Goal: Obtain resource: Obtain resource

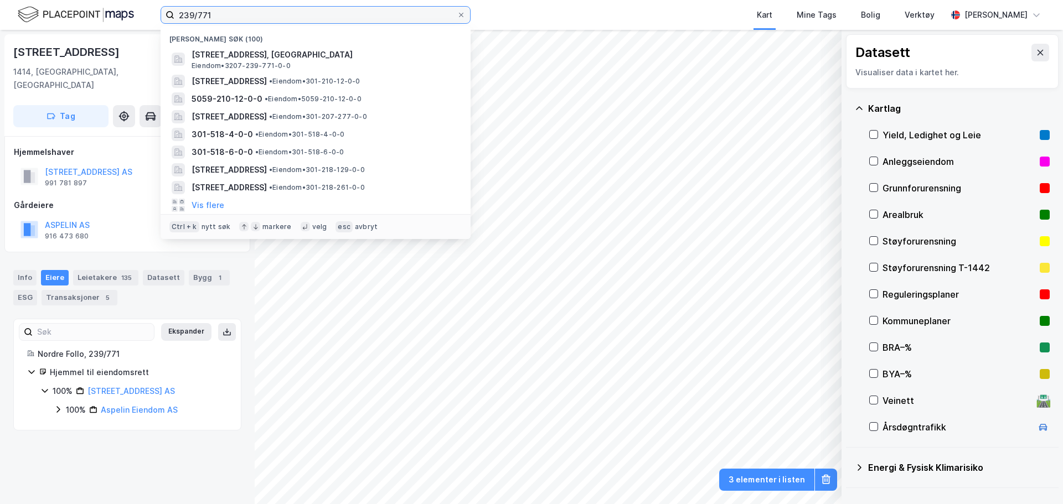
drag, startPoint x: 0, startPoint y: 0, endPoint x: 109, endPoint y: 6, distance: 108.7
click at [109, 6] on div "239/771 Nylige søk (100) [STREET_ADDRESS], [GEOGRAPHIC_DATA], [GEOGRAPHIC_DATA]…" at bounding box center [531, 15] width 1063 height 30
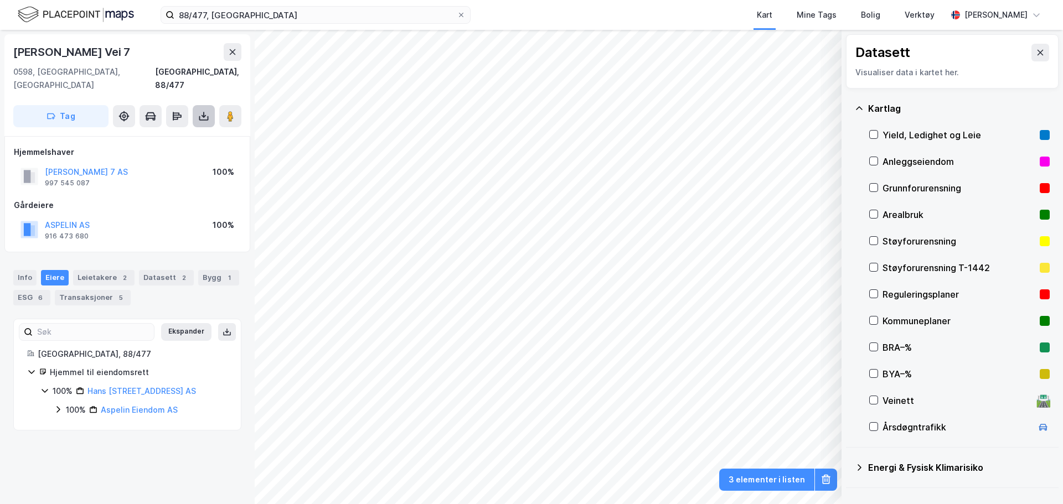
click at [212, 105] on button at bounding box center [204, 116] width 22 height 22
click at [171, 131] on div "Last ned grunnbok" at bounding box center [156, 139] width 118 height 18
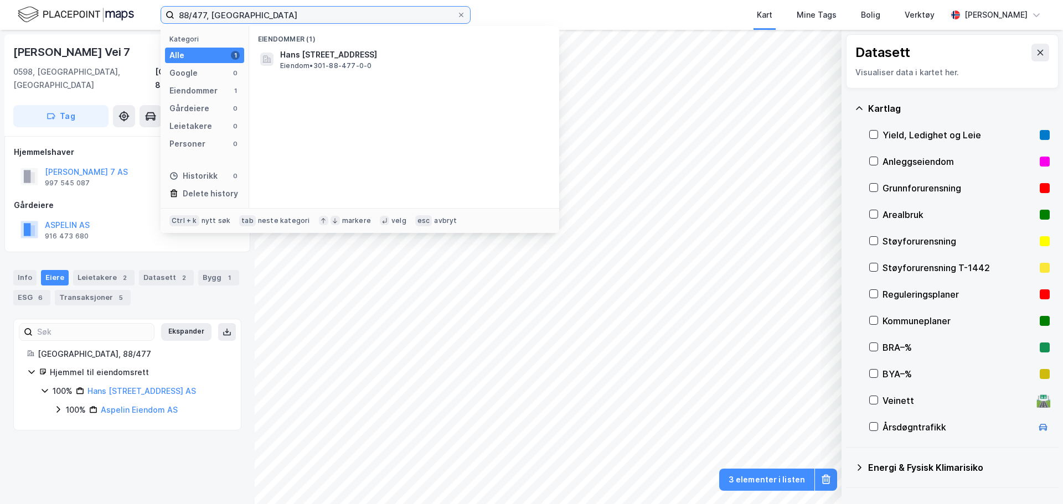
click at [205, 17] on input "88/477, [GEOGRAPHIC_DATA]" at bounding box center [315, 15] width 282 height 17
click at [199, 12] on input "88/477, [GEOGRAPHIC_DATA]" at bounding box center [315, 15] width 282 height 17
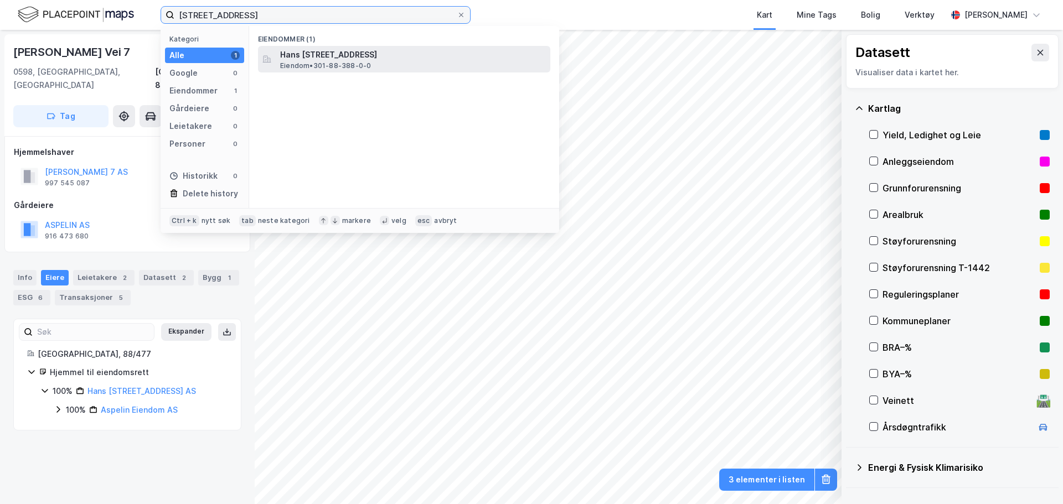
type input "[STREET_ADDRESS]"
click at [341, 61] on span "Eiendom • 301-88-388-0-0" at bounding box center [325, 65] width 91 height 9
